Goal: Task Accomplishment & Management: Use online tool/utility

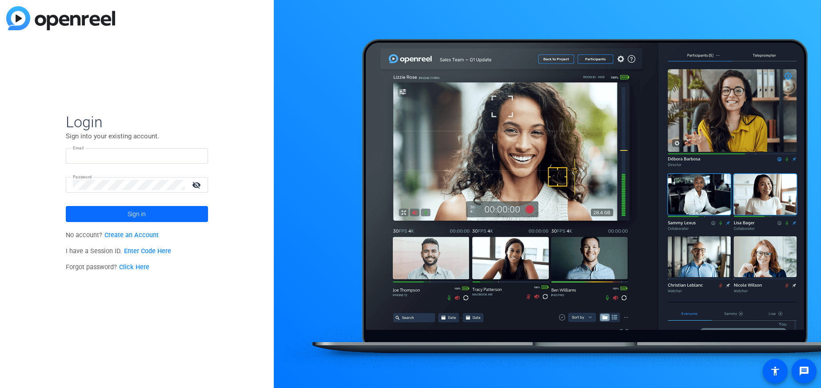
type input "kellie.walker@thermofisher.com"
click at [111, 217] on span at bounding box center [137, 213] width 142 height 21
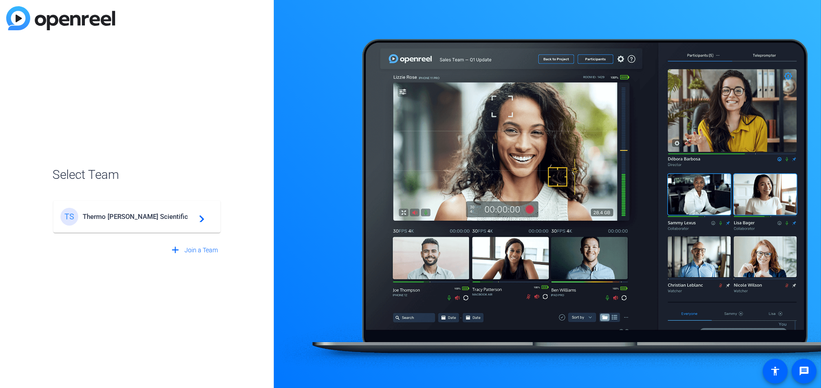
click at [111, 213] on span "Thermo Fisher Scientific" at bounding box center [138, 217] width 111 height 8
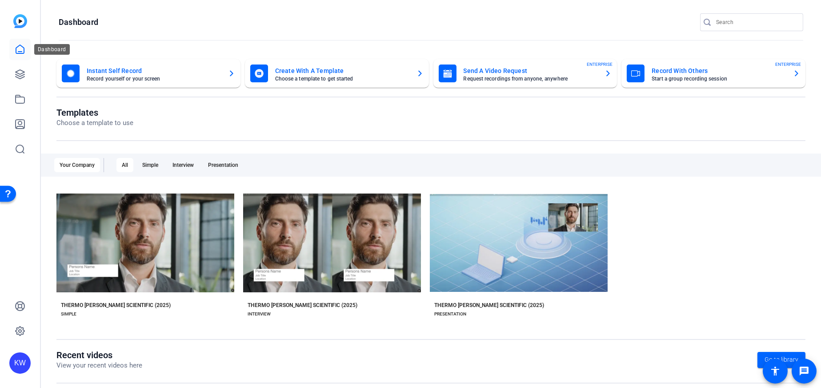
click at [21, 51] on icon at bounding box center [20, 49] width 11 height 11
click at [18, 76] on icon at bounding box center [20, 74] width 11 height 11
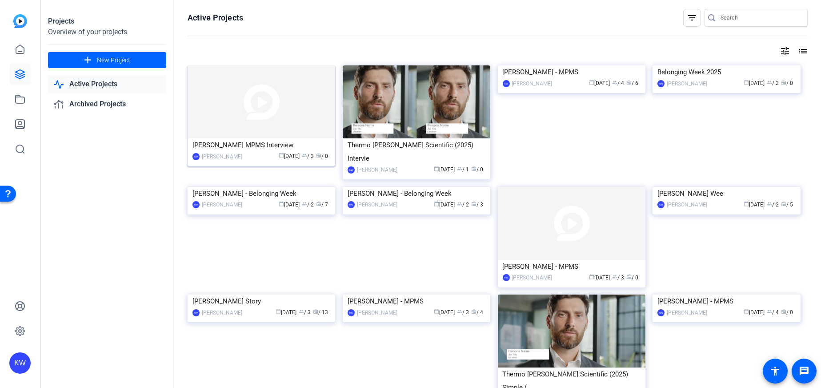
click at [278, 110] on img at bounding box center [262, 101] width 148 height 73
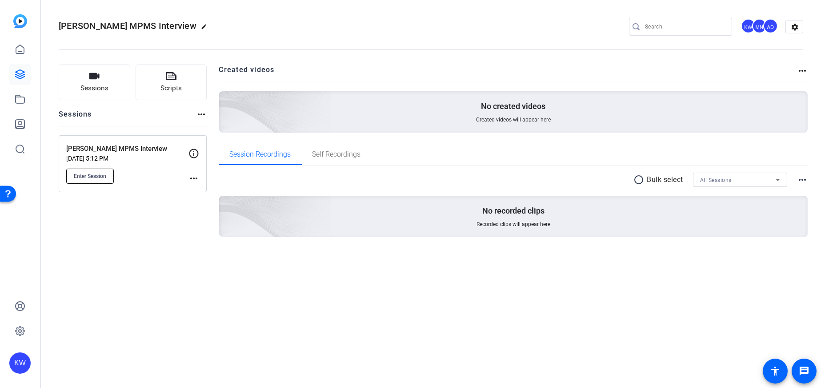
click at [91, 173] on span "Enter Session" at bounding box center [90, 176] width 32 height 7
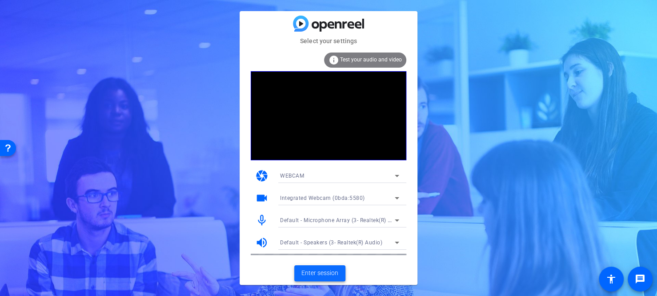
click at [325, 274] on span "Enter session" at bounding box center [320, 272] width 37 height 9
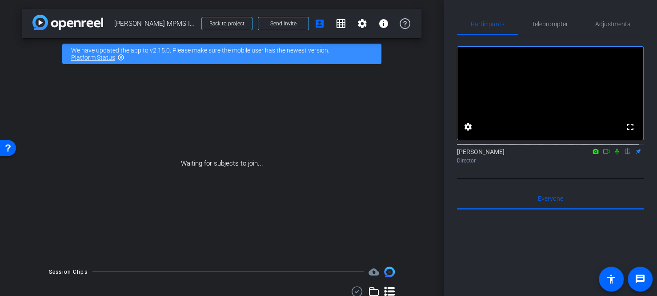
click at [603, 154] on icon at bounding box center [606, 151] width 7 height 6
click at [614, 154] on icon at bounding box center [617, 151] width 7 height 6
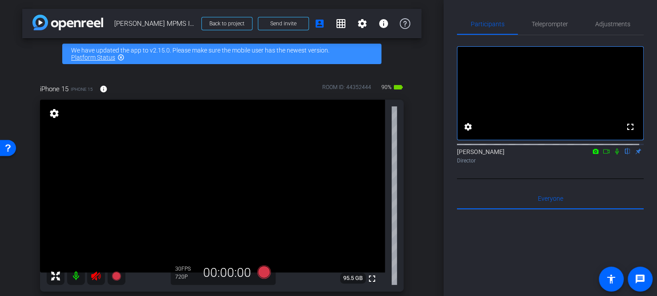
click at [97, 276] on icon at bounding box center [96, 275] width 11 height 11
click at [464, 199] on div "Everyone 0" at bounding box center [550, 198] width 187 height 21
click at [464, 132] on mat-icon "settings" at bounding box center [468, 126] width 11 height 11
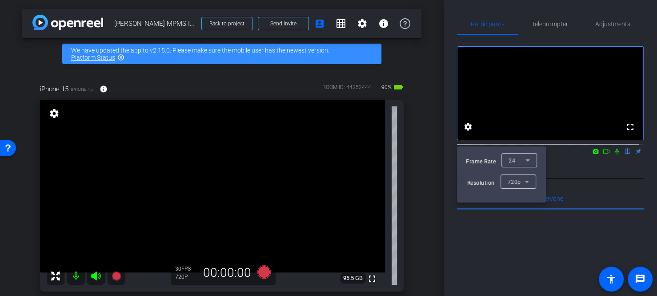
click at [548, 101] on div at bounding box center [328, 148] width 657 height 296
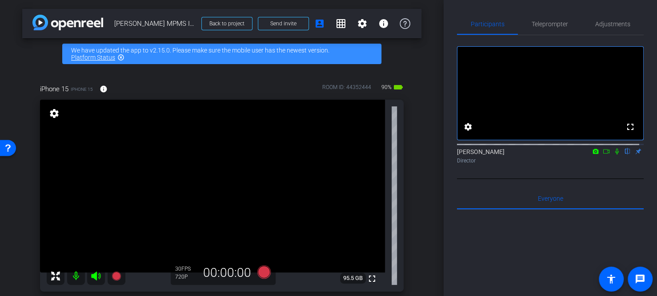
click at [482, 195] on div "fullscreen settings [PERSON_NAME] flip Director Everyone 0 Mark all read To: Ev…" at bounding box center [550, 258] width 187 height 447
click at [541, 92] on video at bounding box center [551, 93] width 186 height 93
click at [471, 132] on mat-icon "settings" at bounding box center [468, 126] width 11 height 11
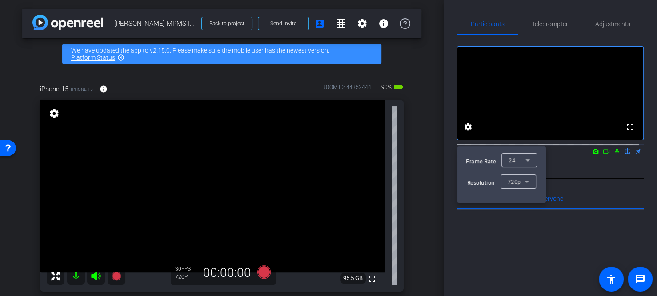
click at [600, 160] on div at bounding box center [328, 148] width 657 height 296
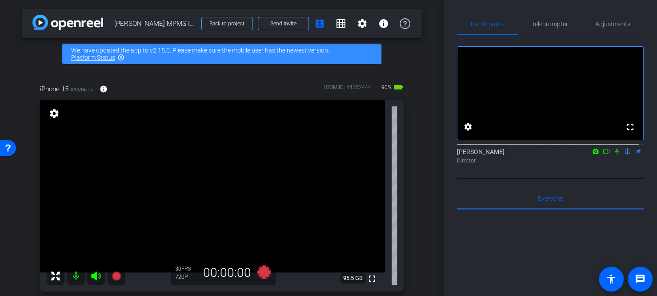
click at [603, 154] on icon at bounding box center [606, 151] width 7 height 6
click at [614, 154] on icon at bounding box center [617, 151] width 7 height 6
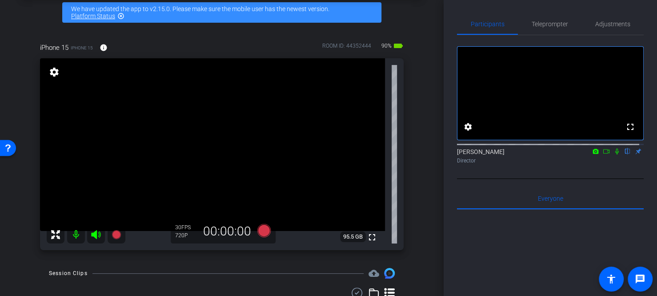
scroll to position [76, 0]
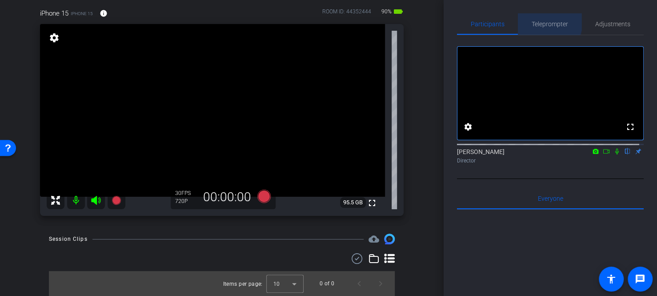
click at [544, 21] on span "Teleprompter" at bounding box center [550, 24] width 36 height 6
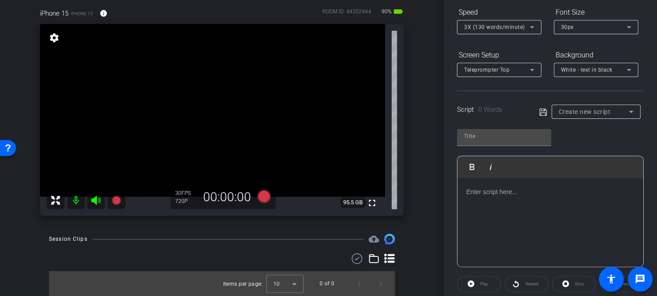
scroll to position [0, 0]
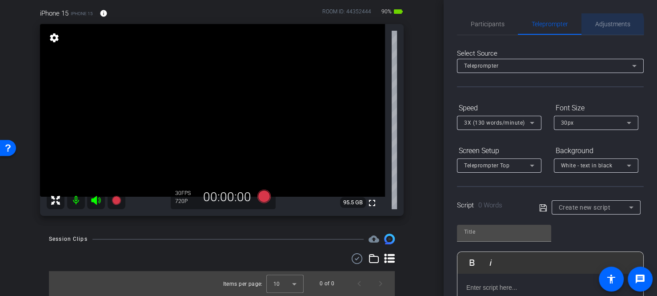
click at [601, 29] on span "Adjustments" at bounding box center [612, 23] width 35 height 21
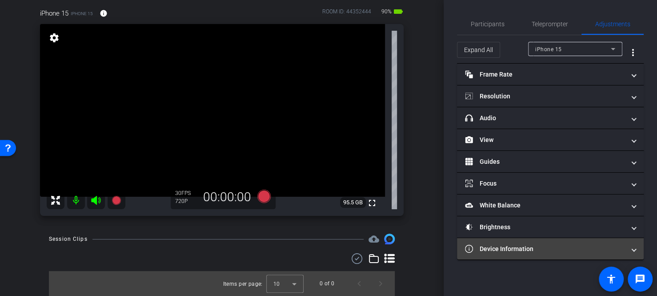
click at [501, 257] on mat-expansion-panel-header "Device Information" at bounding box center [550, 248] width 187 height 21
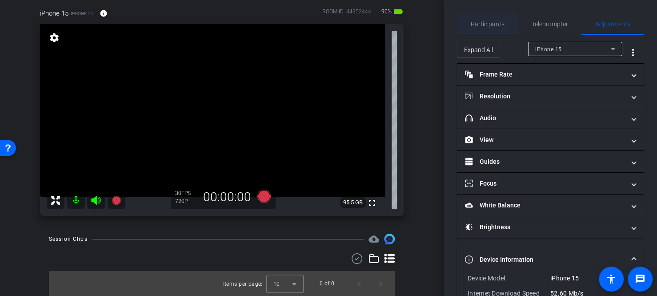
click at [482, 25] on span "Participants" at bounding box center [488, 24] width 34 height 6
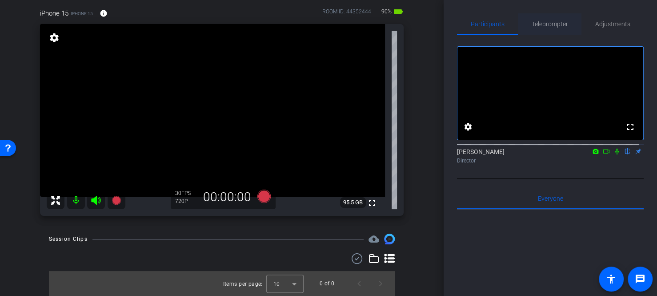
click at [539, 29] on span "Teleprompter" at bounding box center [550, 23] width 36 height 21
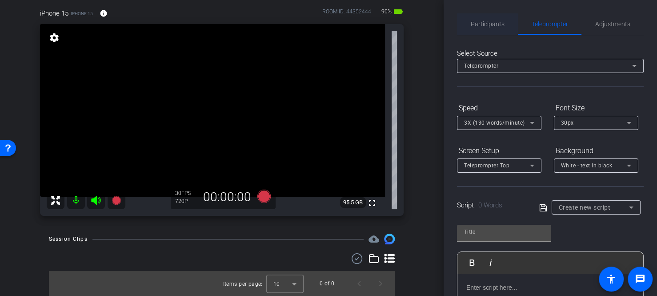
click at [499, 26] on span "Participants" at bounding box center [488, 24] width 34 height 6
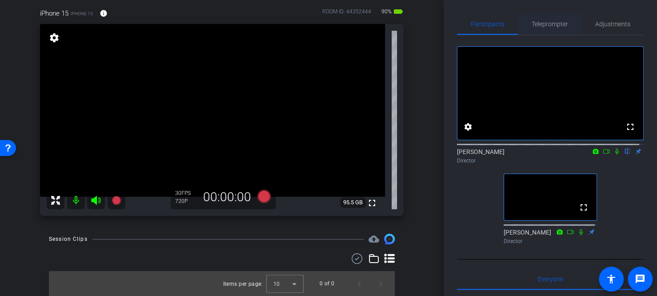
click at [548, 26] on span "Teleprompter" at bounding box center [550, 24] width 36 height 6
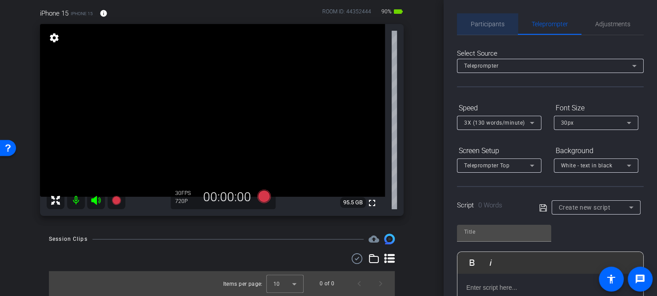
click at [487, 24] on span "Participants" at bounding box center [488, 24] width 34 height 6
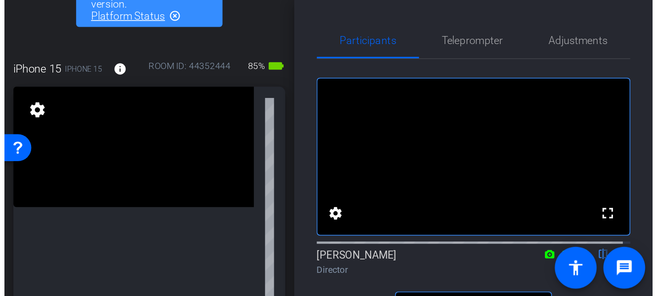
scroll to position [47, 0]
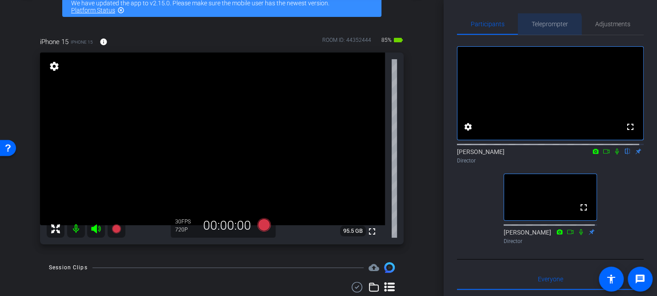
click at [544, 32] on span "Teleprompter" at bounding box center [550, 23] width 36 height 21
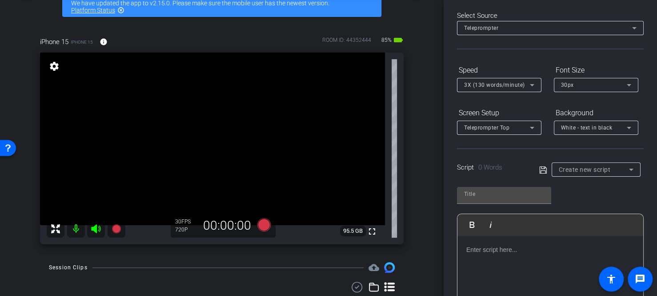
scroll to position [89, 0]
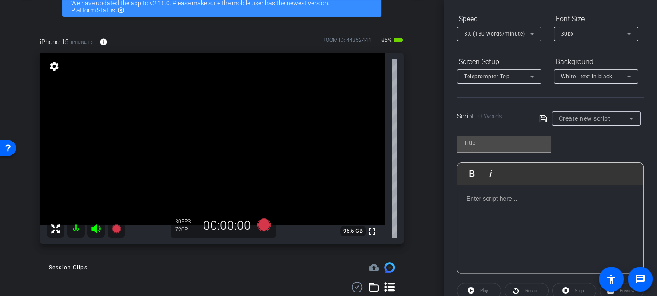
click at [500, 206] on div at bounding box center [551, 229] width 186 height 89
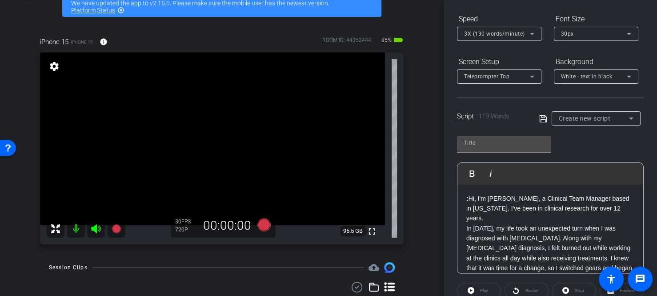
click at [470, 193] on p ": Hi, I'm [PERSON_NAME], a Clinical Team Manager based in [US_STATE]. I've been…" at bounding box center [551, 208] width 168 height 30
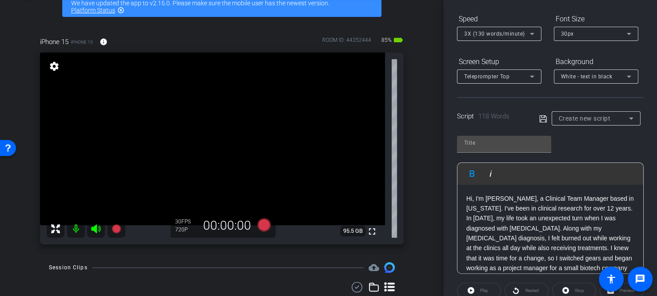
click at [496, 37] on div "3X (130 words/minute)" at bounding box center [497, 33] width 66 height 11
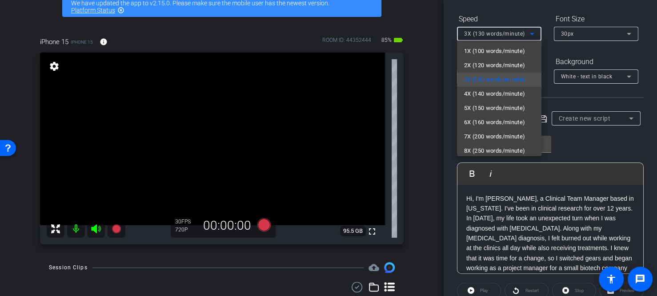
click at [511, 10] on div at bounding box center [328, 148] width 657 height 296
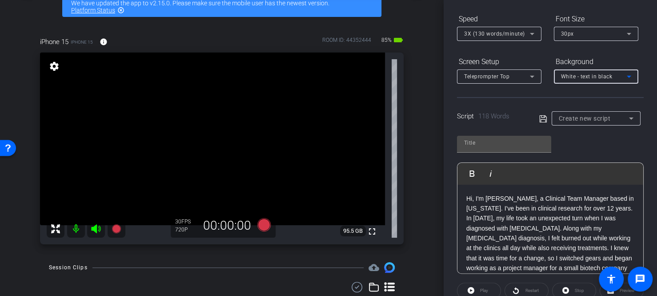
click at [570, 76] on span "White - text in black" at bounding box center [587, 76] width 52 height 6
click at [579, 109] on div "Black - text in white" at bounding box center [587, 110] width 52 height 11
type input "Default title 2401"
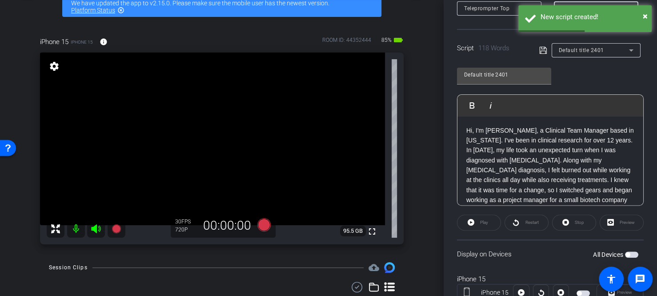
scroll to position [178, 0]
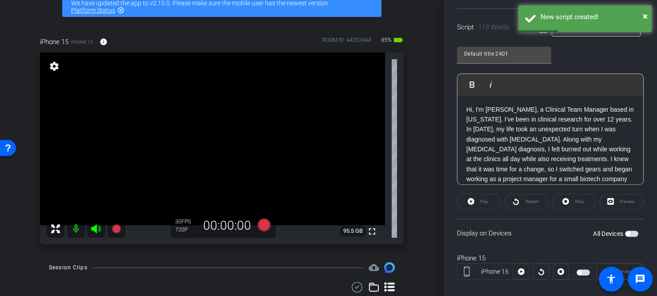
click at [627, 229] on div "All Devices" at bounding box center [615, 233] width 45 height 9
click at [626, 231] on span "button" at bounding box center [631, 233] width 13 height 6
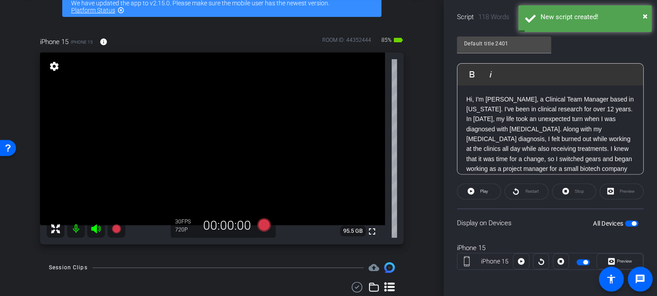
scroll to position [189, 0]
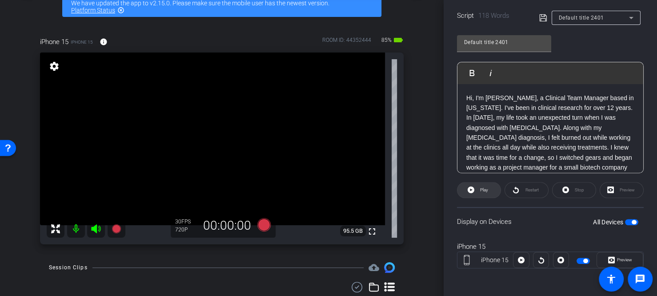
click at [483, 193] on span "Play" at bounding box center [483, 190] width 10 height 12
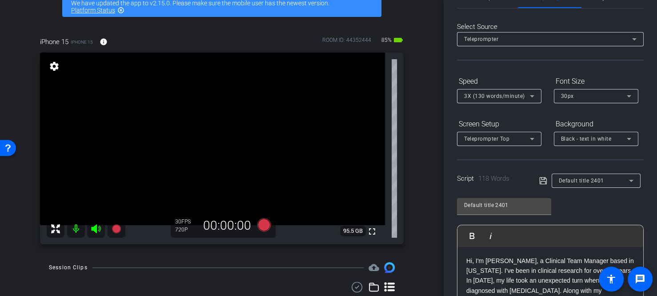
scroll to position [0, 0]
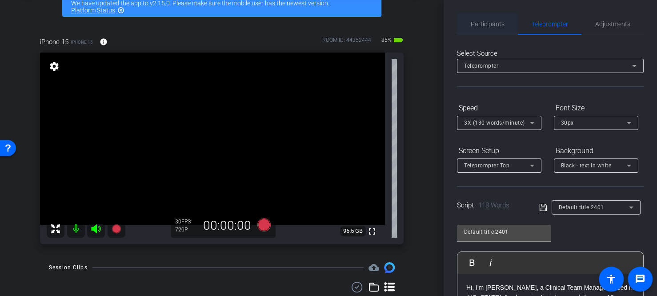
click at [483, 29] on span "Participants" at bounding box center [488, 23] width 34 height 21
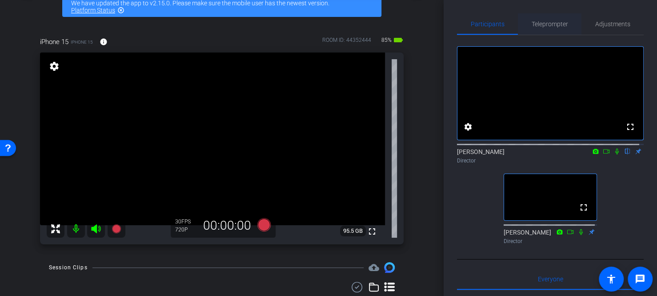
click at [546, 23] on span "Teleprompter" at bounding box center [550, 24] width 36 height 6
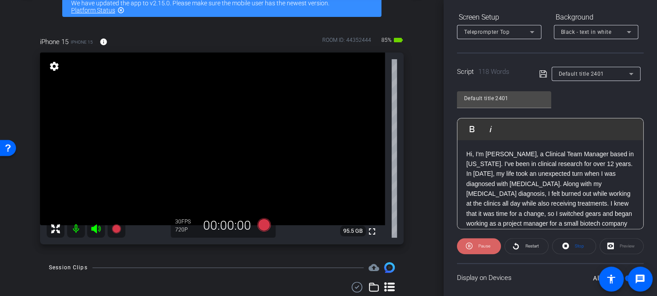
click at [486, 247] on span "Pause" at bounding box center [485, 245] width 12 height 5
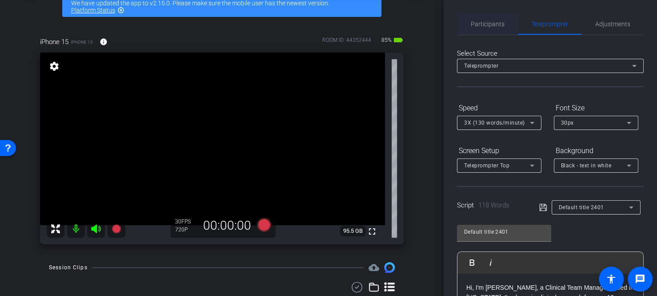
click at [483, 33] on span "Participants" at bounding box center [488, 23] width 34 height 21
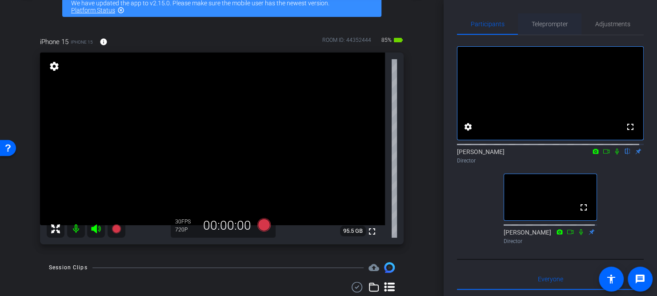
click at [550, 27] on span "Teleprompter" at bounding box center [550, 24] width 36 height 6
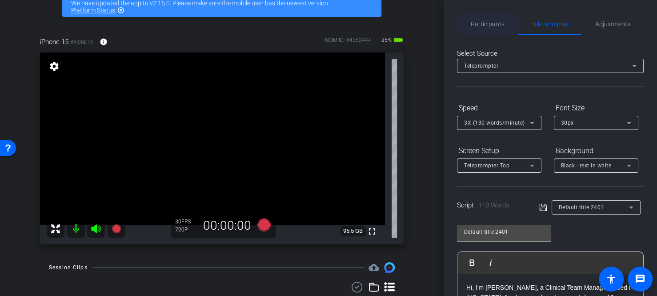
click at [487, 27] on span "Participants" at bounding box center [488, 24] width 34 height 6
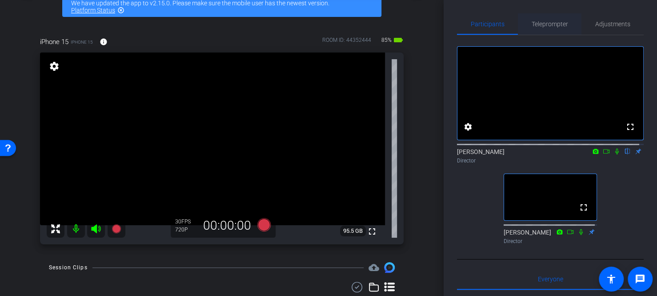
click at [544, 29] on span "Teleprompter" at bounding box center [550, 23] width 36 height 21
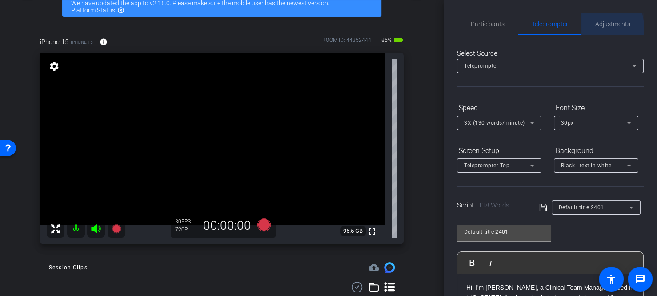
click at [585, 29] on div "Adjustments" at bounding box center [613, 23] width 62 height 21
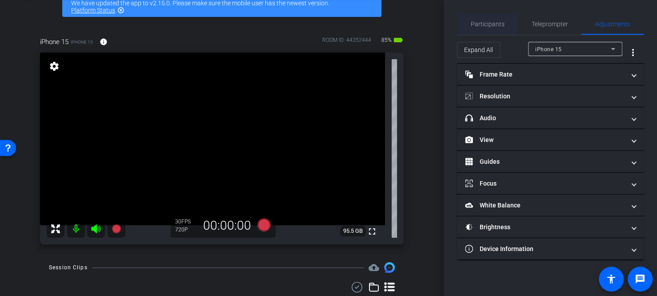
click at [489, 21] on span "Participants" at bounding box center [488, 24] width 34 height 6
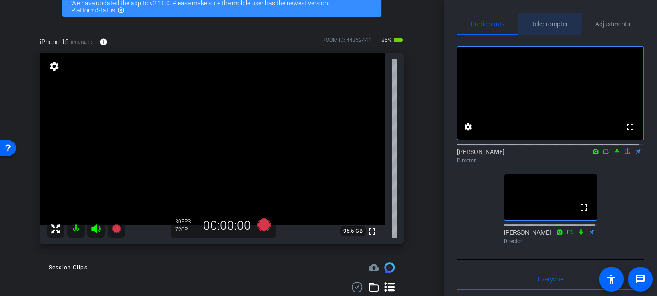
click at [535, 21] on span "Teleprompter" at bounding box center [550, 24] width 36 height 6
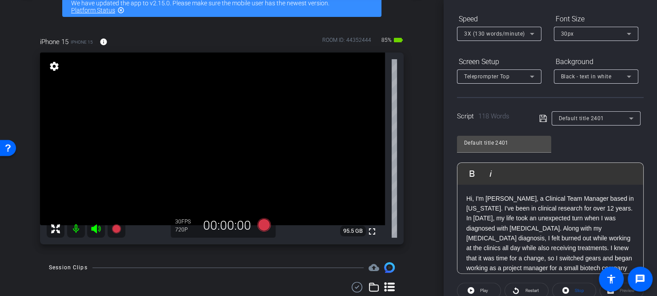
scroll to position [178, 0]
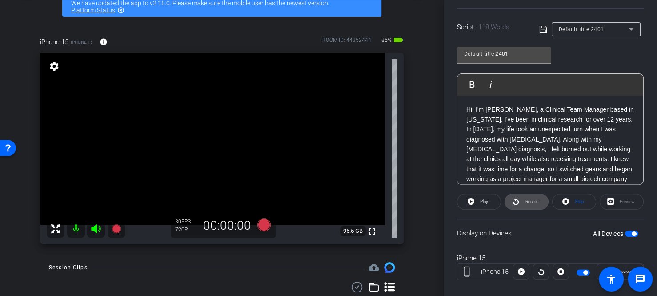
click at [527, 203] on span "Restart" at bounding box center [531, 201] width 16 height 12
click at [473, 196] on span at bounding box center [479, 201] width 44 height 21
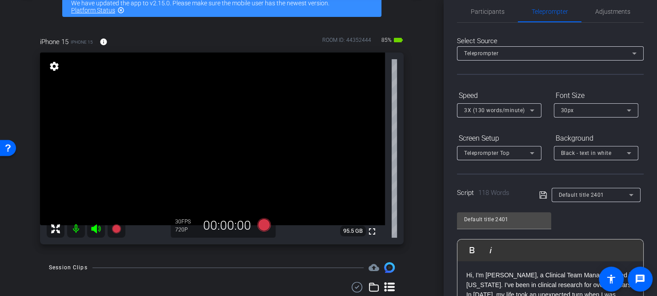
scroll to position [0, 0]
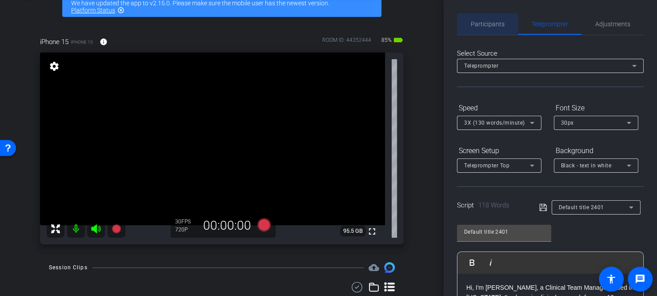
click at [487, 22] on span "Participants" at bounding box center [488, 24] width 34 height 6
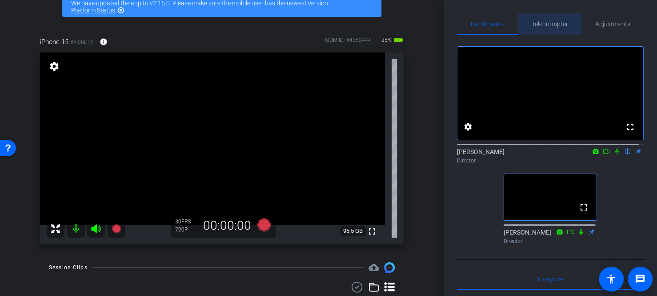
click at [550, 26] on span "Teleprompter" at bounding box center [550, 24] width 36 height 6
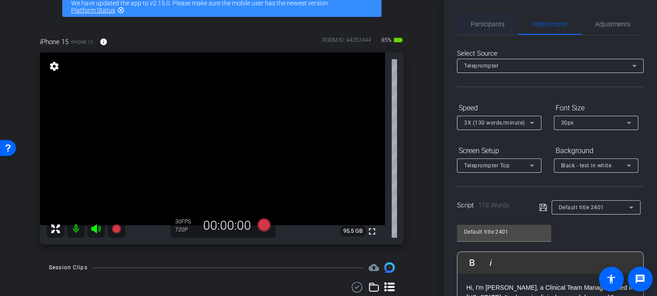
click at [485, 22] on span "Participants" at bounding box center [488, 24] width 34 height 6
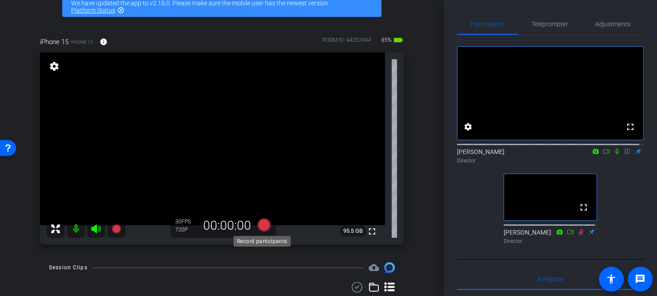
click at [262, 221] on icon at bounding box center [263, 224] width 13 height 13
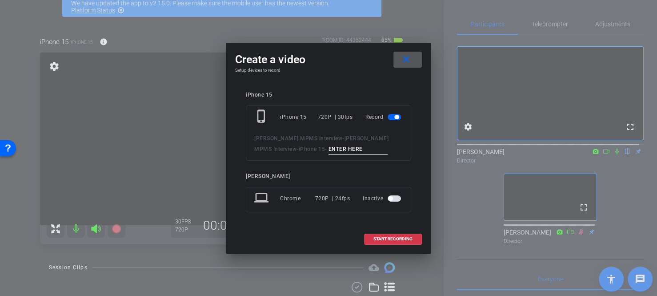
click at [335, 145] on input at bounding box center [359, 149] width 60 height 11
type input "Test with [PERSON_NAME]"
click at [391, 238] on span "START RECORDING" at bounding box center [393, 239] width 39 height 4
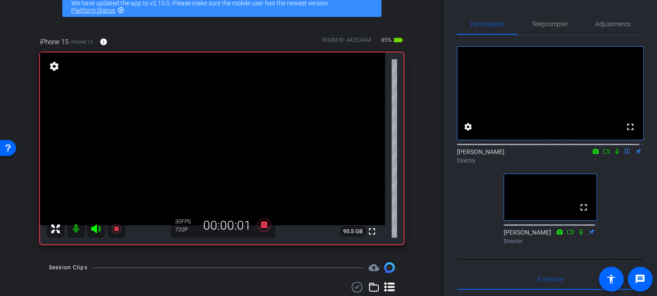
click at [614, 154] on icon at bounding box center [617, 151] width 7 height 6
click at [538, 24] on span "Teleprompter" at bounding box center [550, 24] width 36 height 6
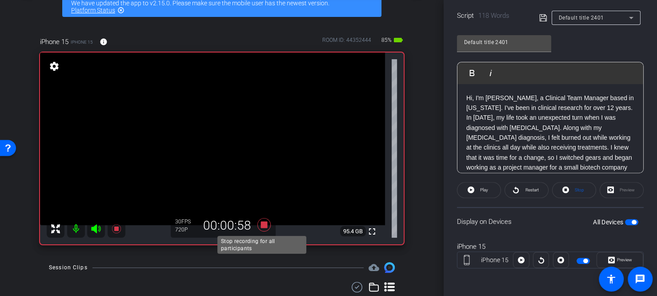
click at [261, 225] on icon at bounding box center [263, 224] width 13 height 13
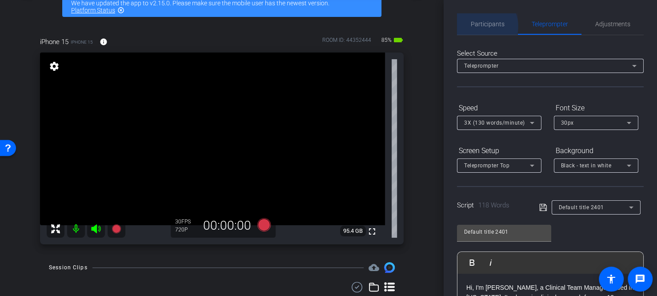
click at [483, 26] on span "Participants" at bounding box center [488, 24] width 34 height 6
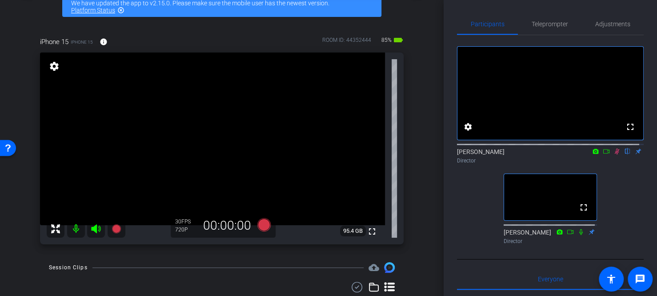
click at [614, 154] on icon at bounding box center [617, 151] width 7 height 6
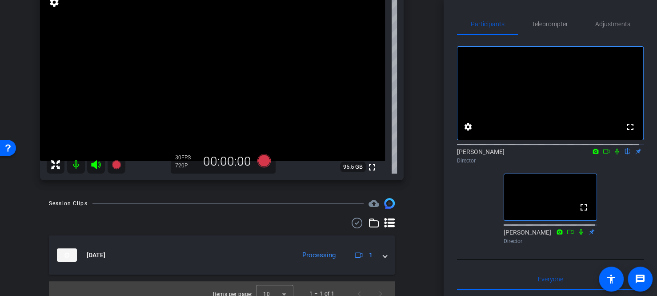
scroll to position [121, 0]
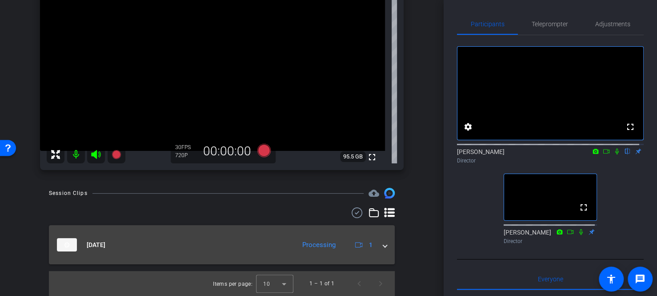
click at [382, 250] on mat-expansion-panel-header "[DATE] Processing 1" at bounding box center [222, 244] width 346 height 39
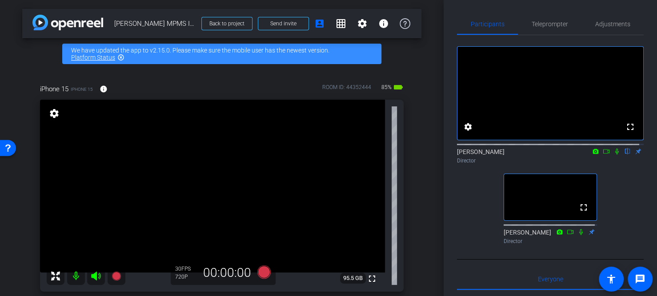
scroll to position [44, 0]
